Goal: Task Accomplishment & Management: Check status

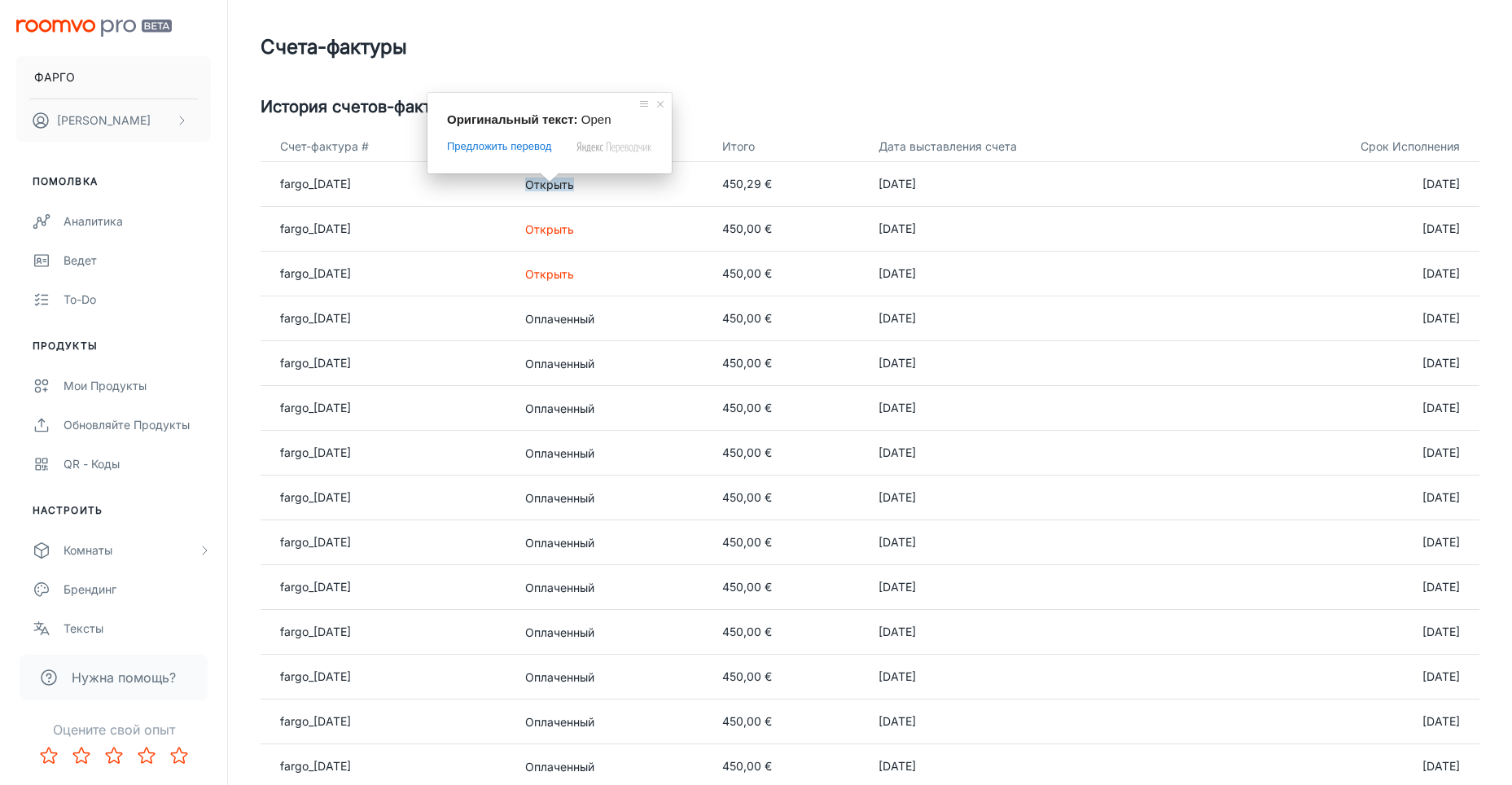
click at [568, 185] on ya-tr-span "Открыть" at bounding box center [550, 184] width 49 height 14
click at [573, 187] on ya-tr-span "Открыть" at bounding box center [550, 184] width 49 height 14
click at [1028, 56] on div "Счета-фактуры" at bounding box center [870, 47] width 1219 height 29
click at [560, 196] on td "Открыть" at bounding box center [611, 184] width 197 height 45
click at [558, 188] on ya-tr-span "Открыть" at bounding box center [550, 184] width 49 height 14
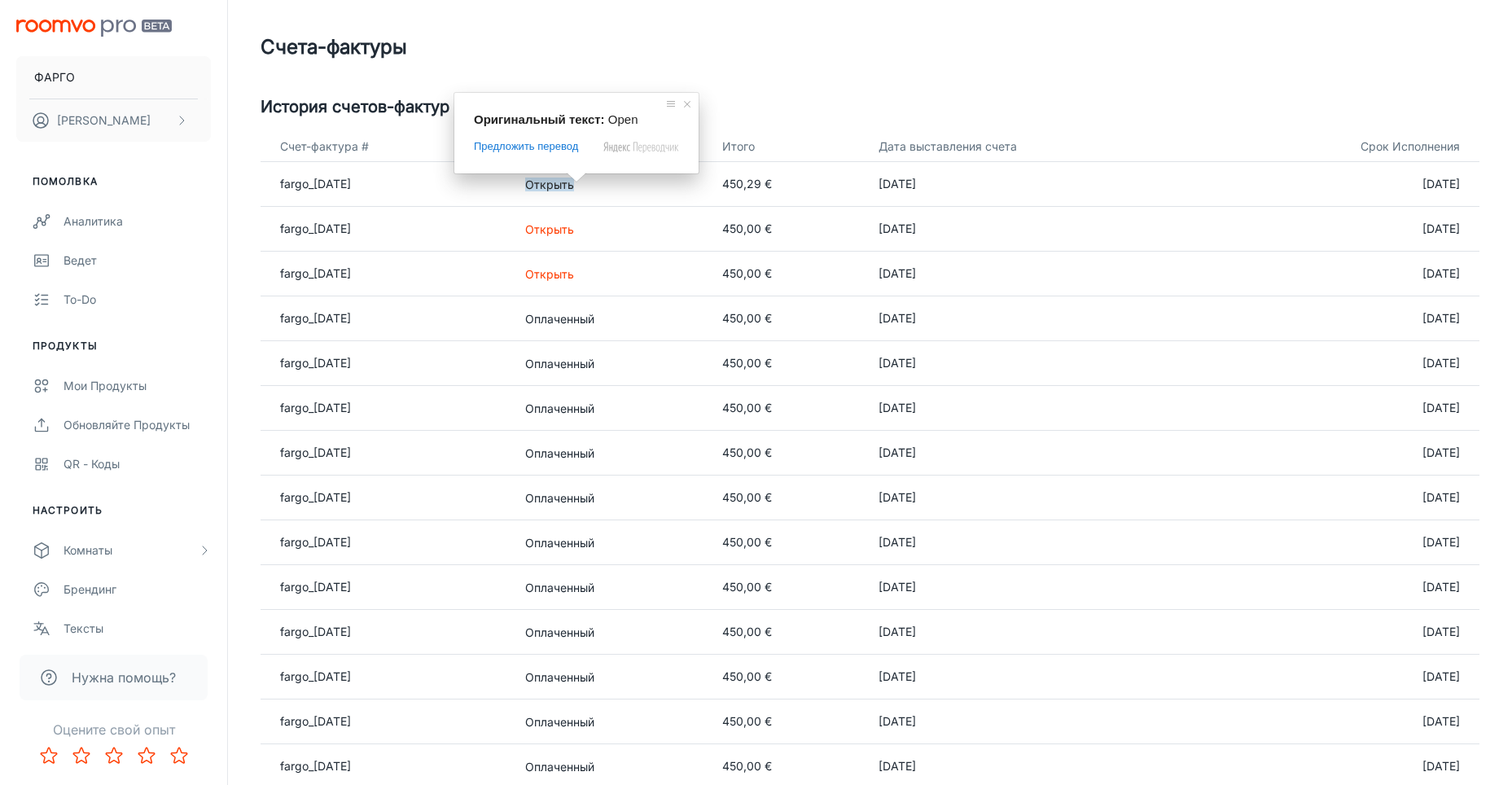
click at [573, 189] on ya-tr-span "Открыть" at bounding box center [550, 184] width 49 height 14
click at [737, 178] on td "450,29 €" at bounding box center [788, 184] width 157 height 45
drag, startPoint x: 785, startPoint y: 182, endPoint x: 427, endPoint y: 182, distance: 358.0
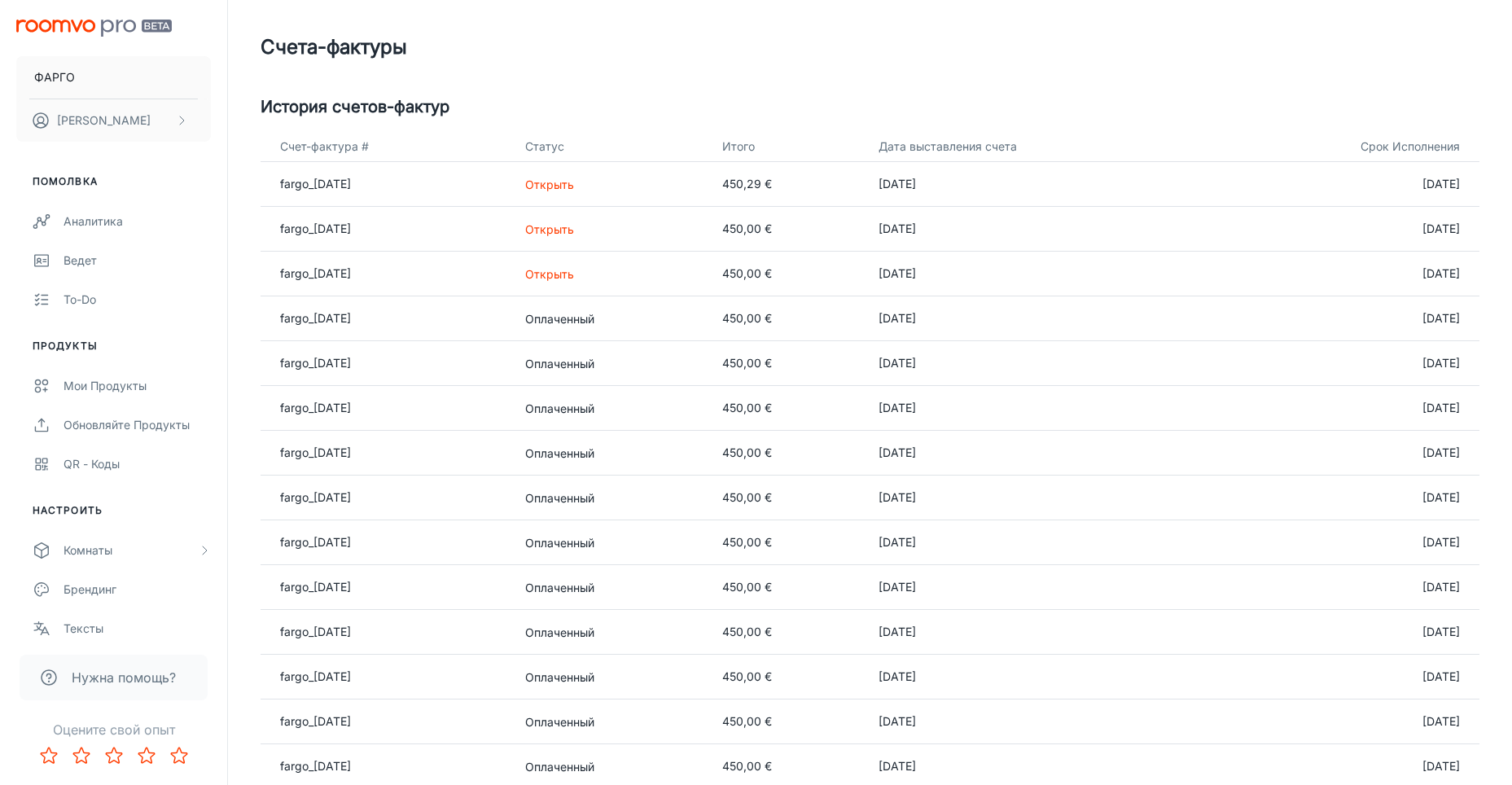
click at [735, 178] on td "450,29 €" at bounding box center [788, 184] width 157 height 45
click at [351, 186] on ya-tr-span "fargo_[DATE]" at bounding box center [315, 183] width 71 height 14
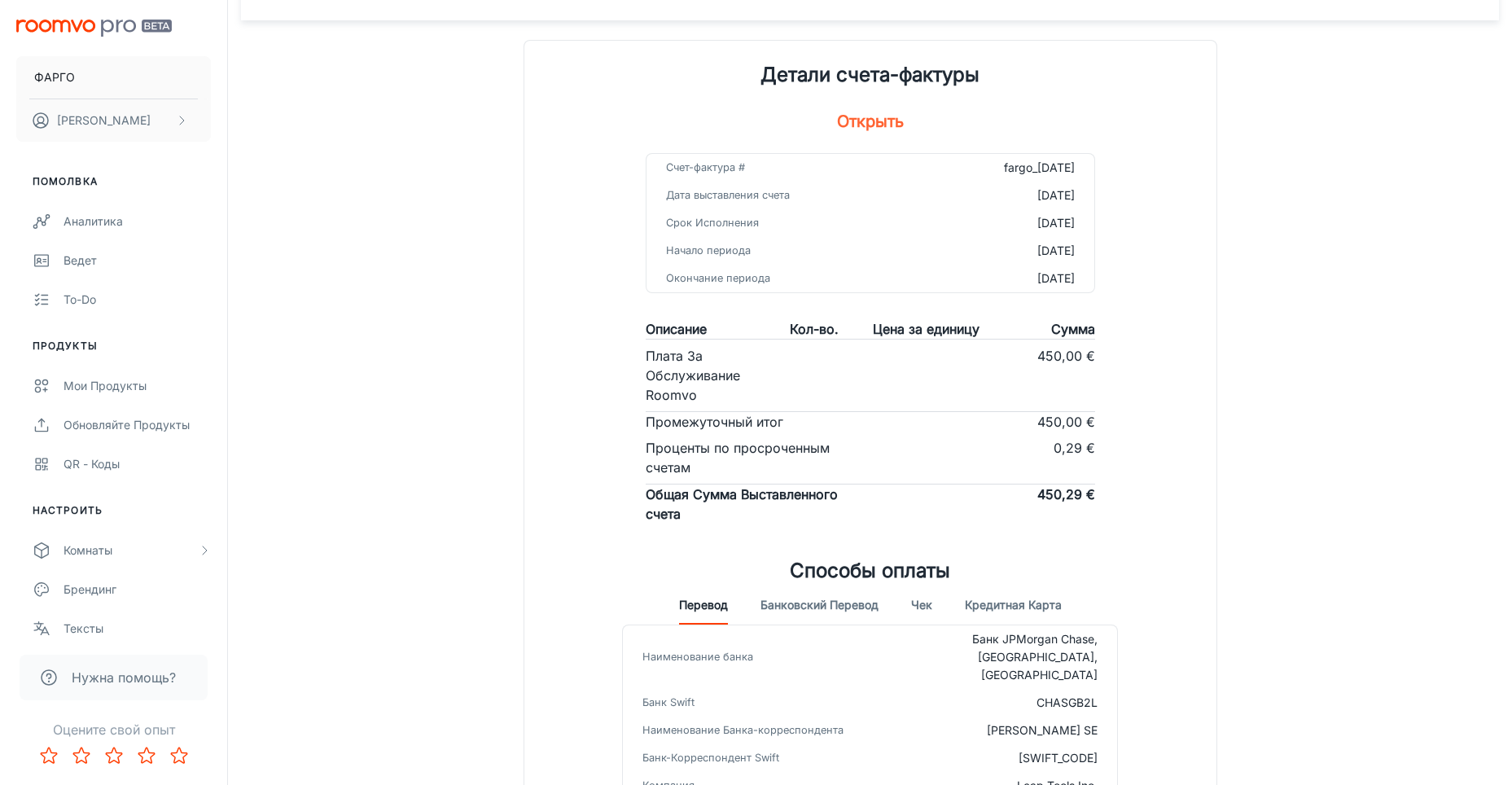
scroll to position [261, 0]
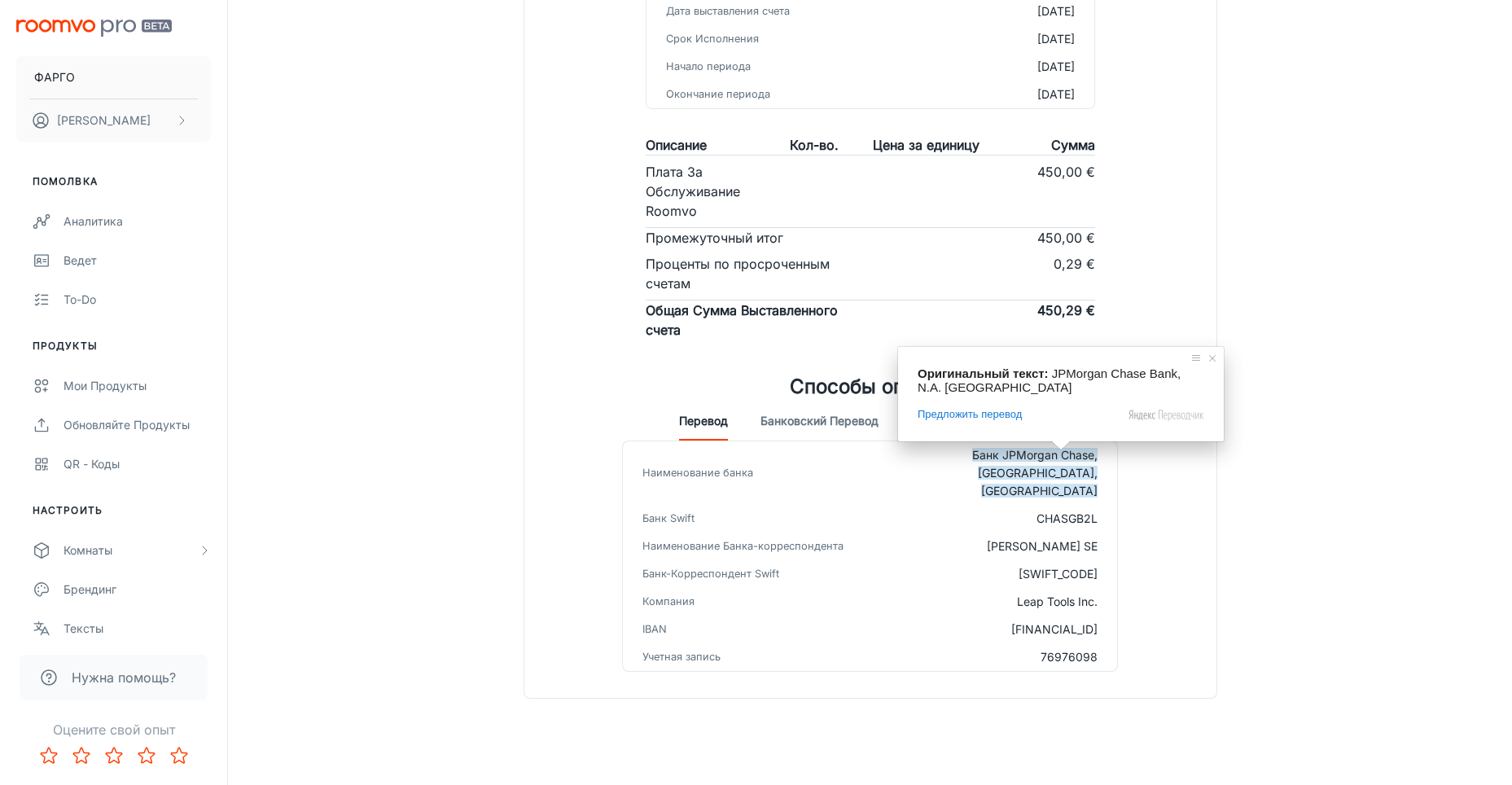
click at [1281, 507] on div "Просмотреть Счет-фактуру Детали счета-фактуры Открыть Счет-фактура # fargo_[DAT…" at bounding box center [870, 228] width 1258 height 979
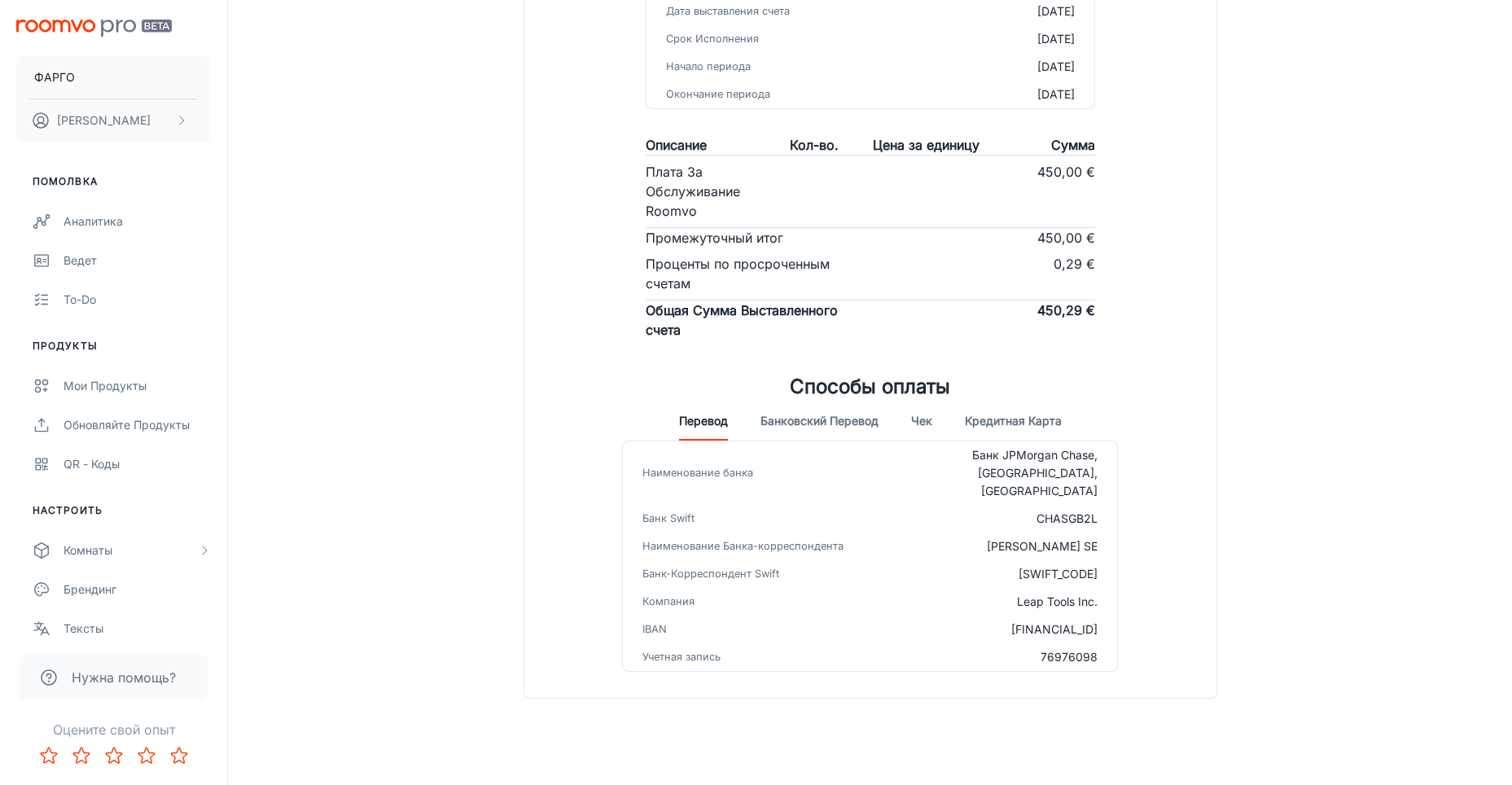
click at [1007, 423] on ya-tr-span "Кредитная карта" at bounding box center [1013, 421] width 97 height 15
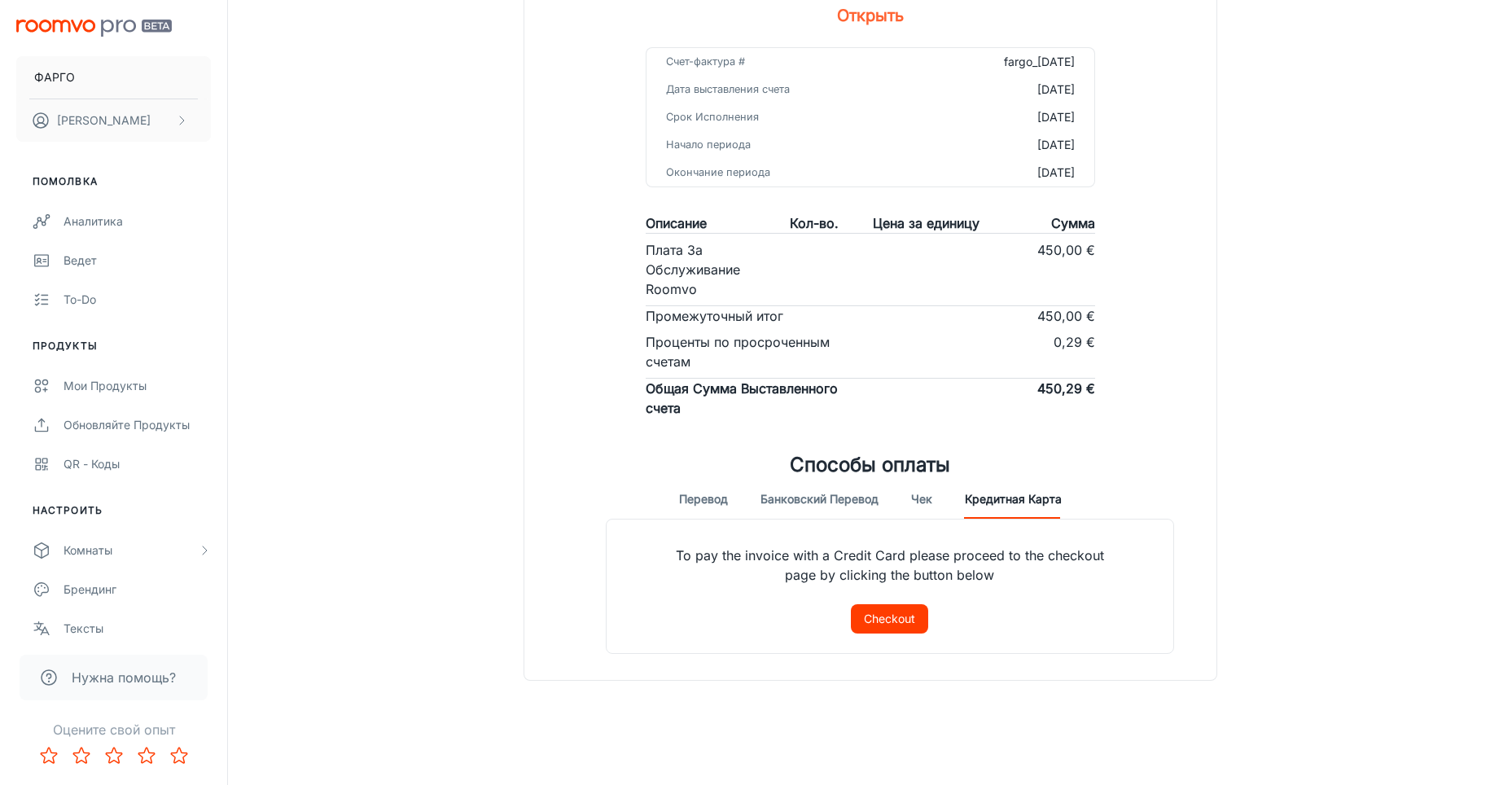
scroll to position [183, 0]
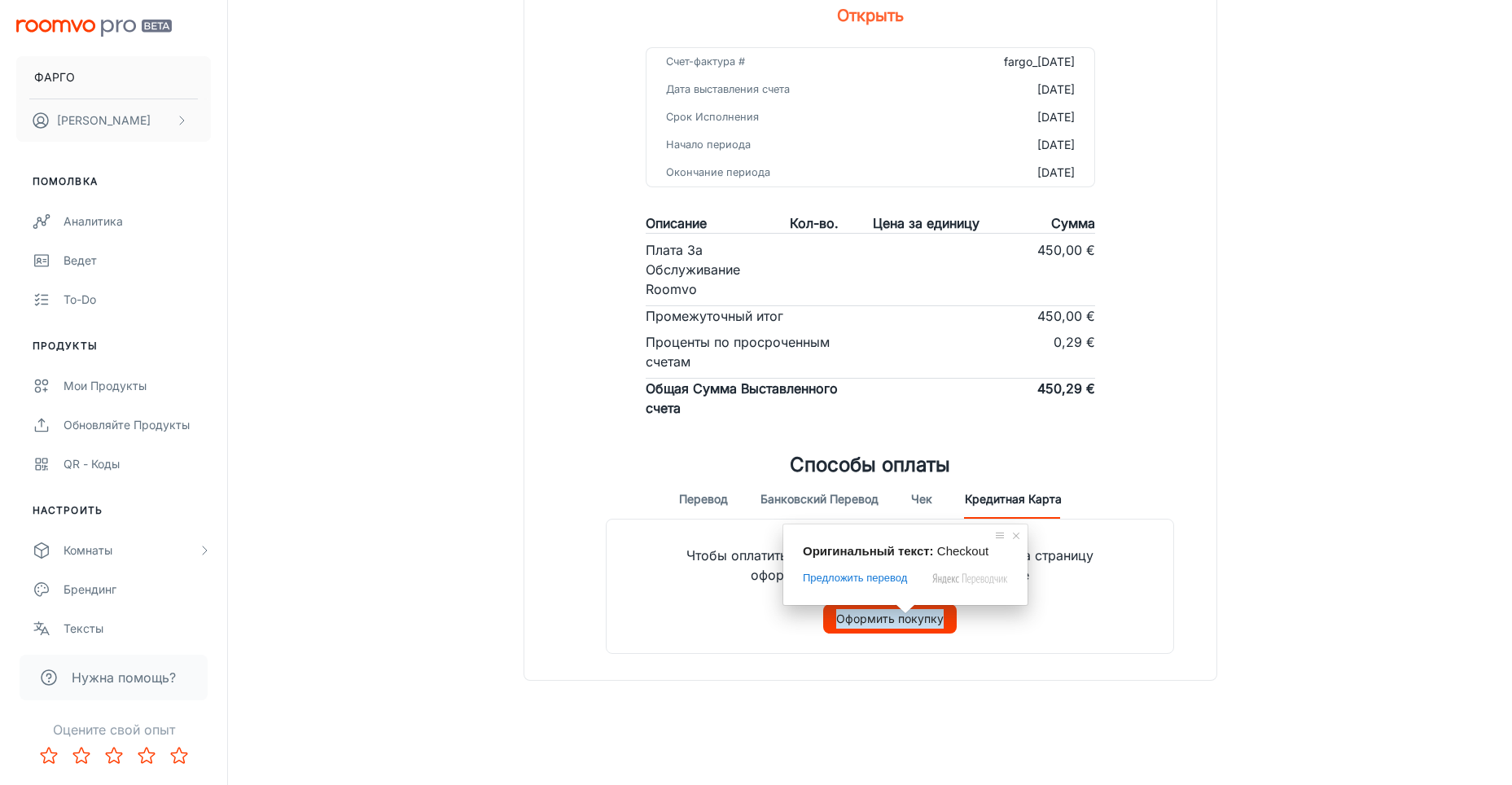
click at [904, 614] on span at bounding box center [906, 609] width 21 height 10
click at [933, 629] on button "Оформить покупку" at bounding box center [890, 619] width 134 height 29
